Goal: Register for event/course

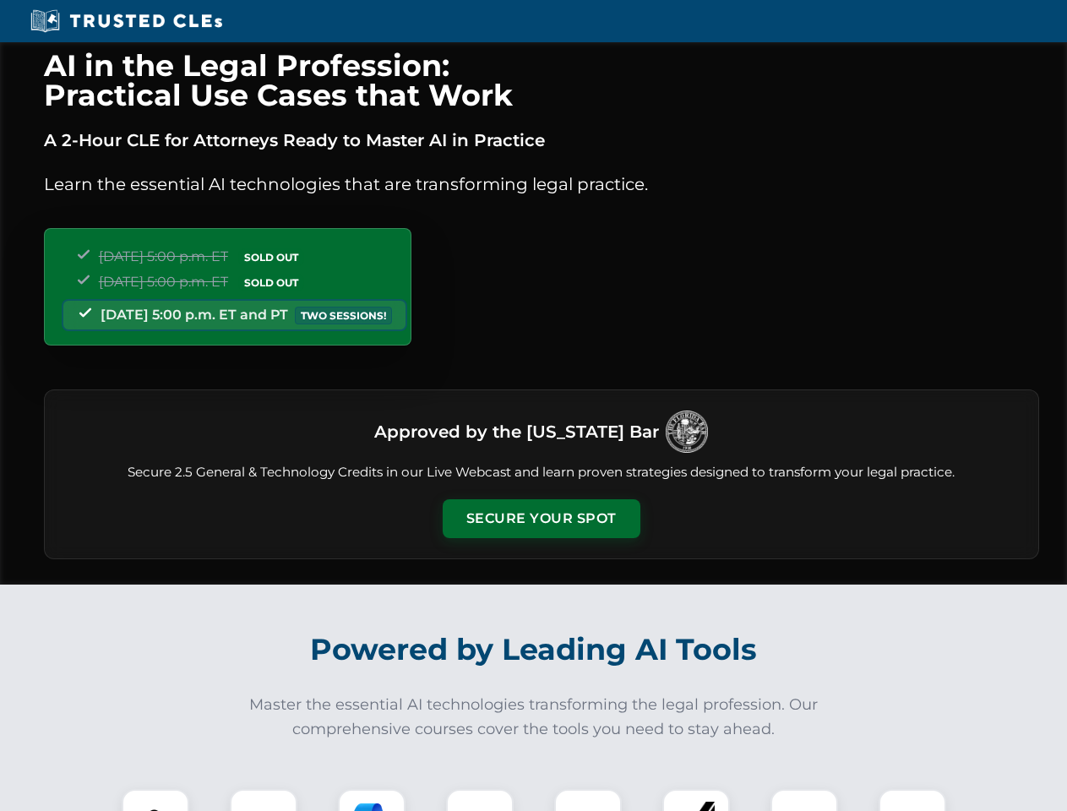
click at [541, 519] on button "Secure Your Spot" at bounding box center [542, 518] width 198 height 39
click at [155, 800] on img at bounding box center [155, 822] width 49 height 49
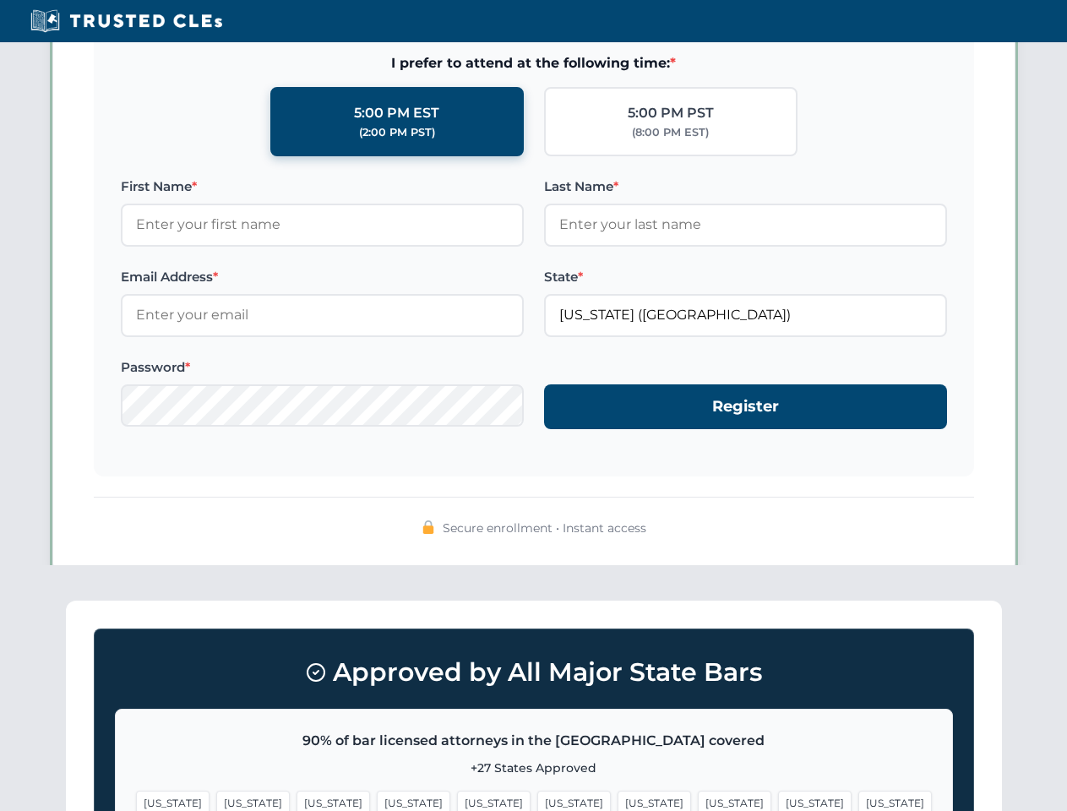
click at [618, 800] on span "[US_STATE]" at bounding box center [655, 803] width 74 height 25
click at [778, 800] on span "[US_STATE]" at bounding box center [815, 803] width 74 height 25
